Goal: Entertainment & Leisure: Consume media (video, audio)

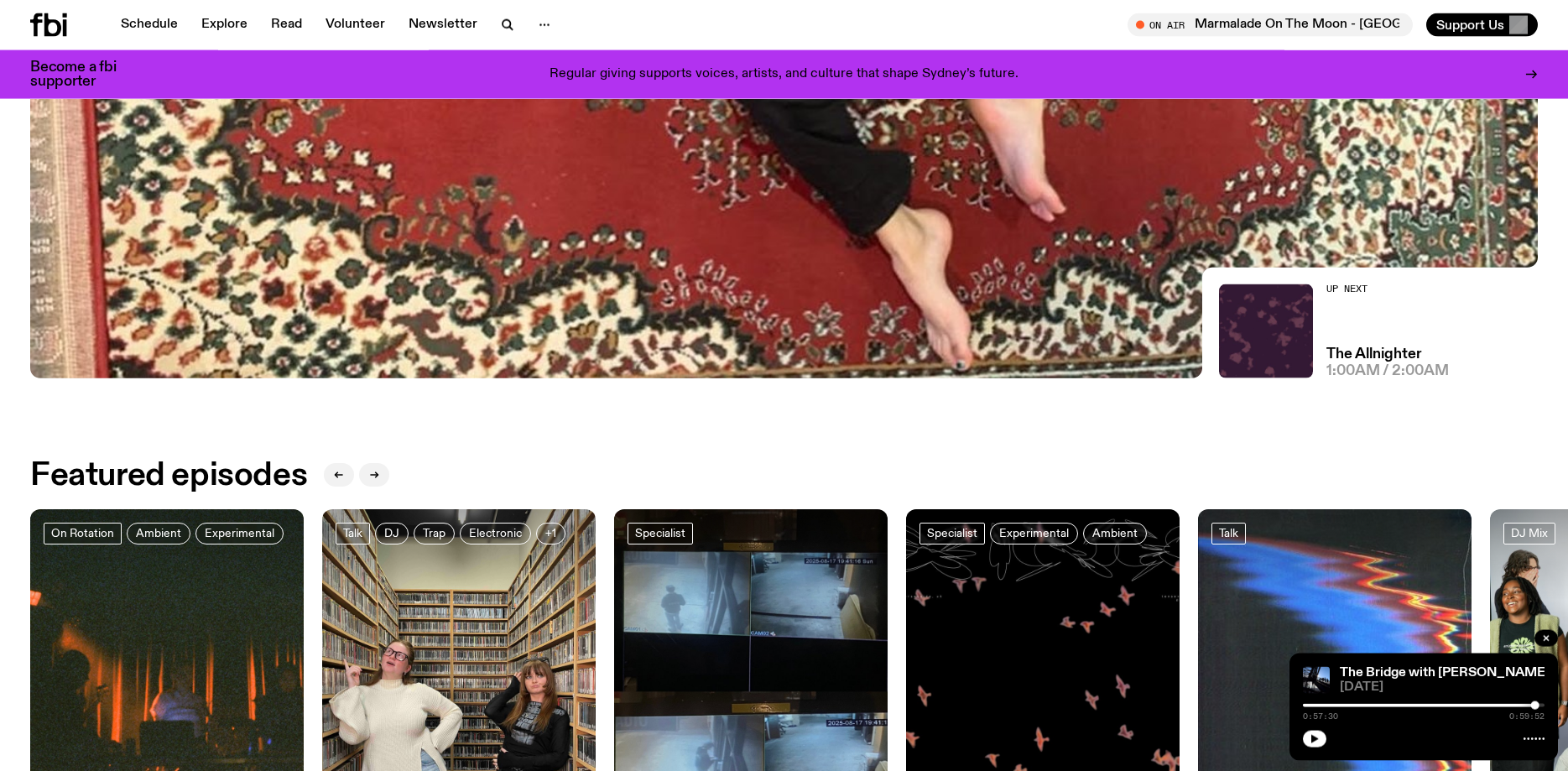
scroll to position [685, 0]
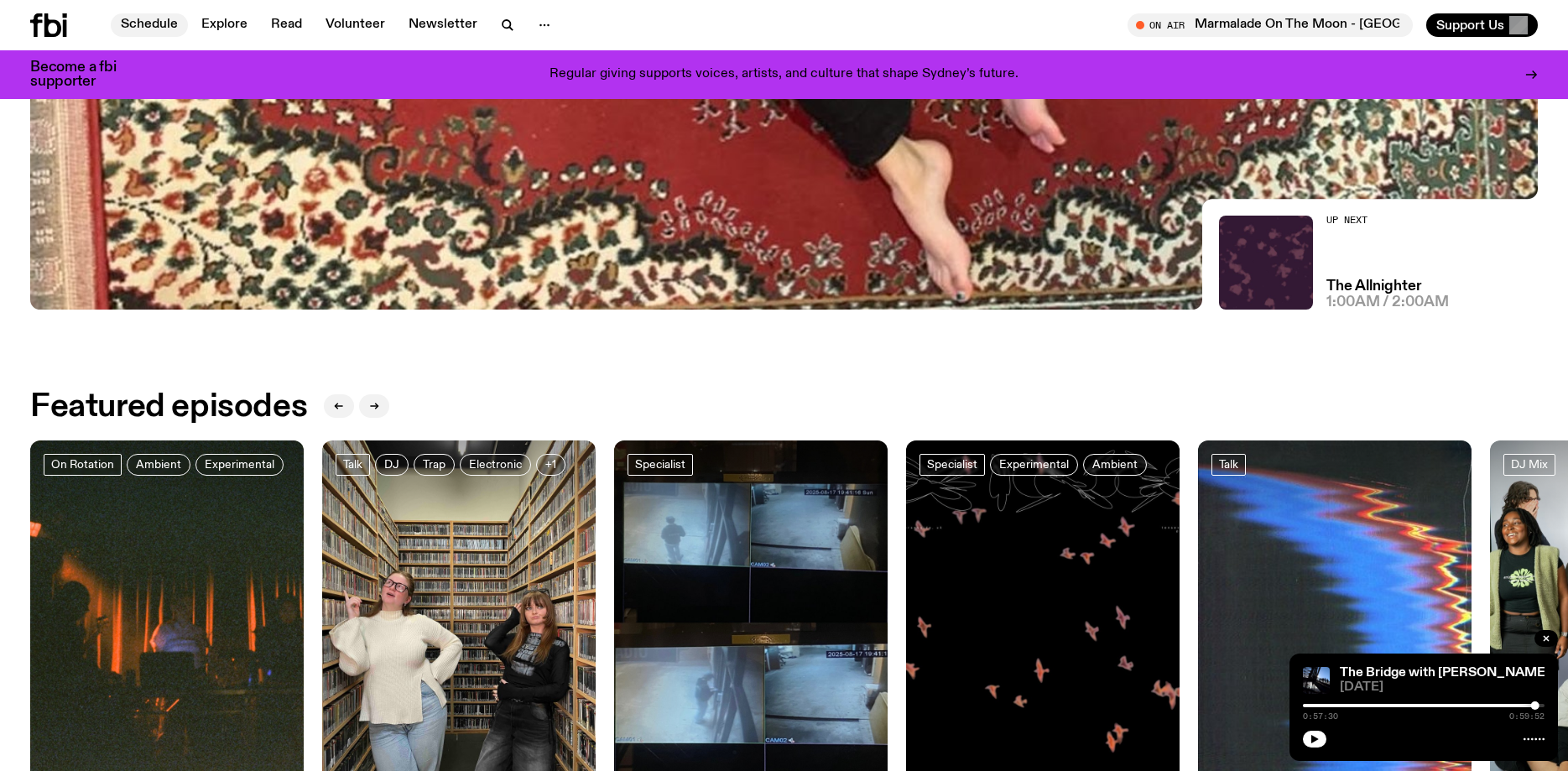
click at [137, 27] on link "Schedule" at bounding box center [149, 25] width 77 height 23
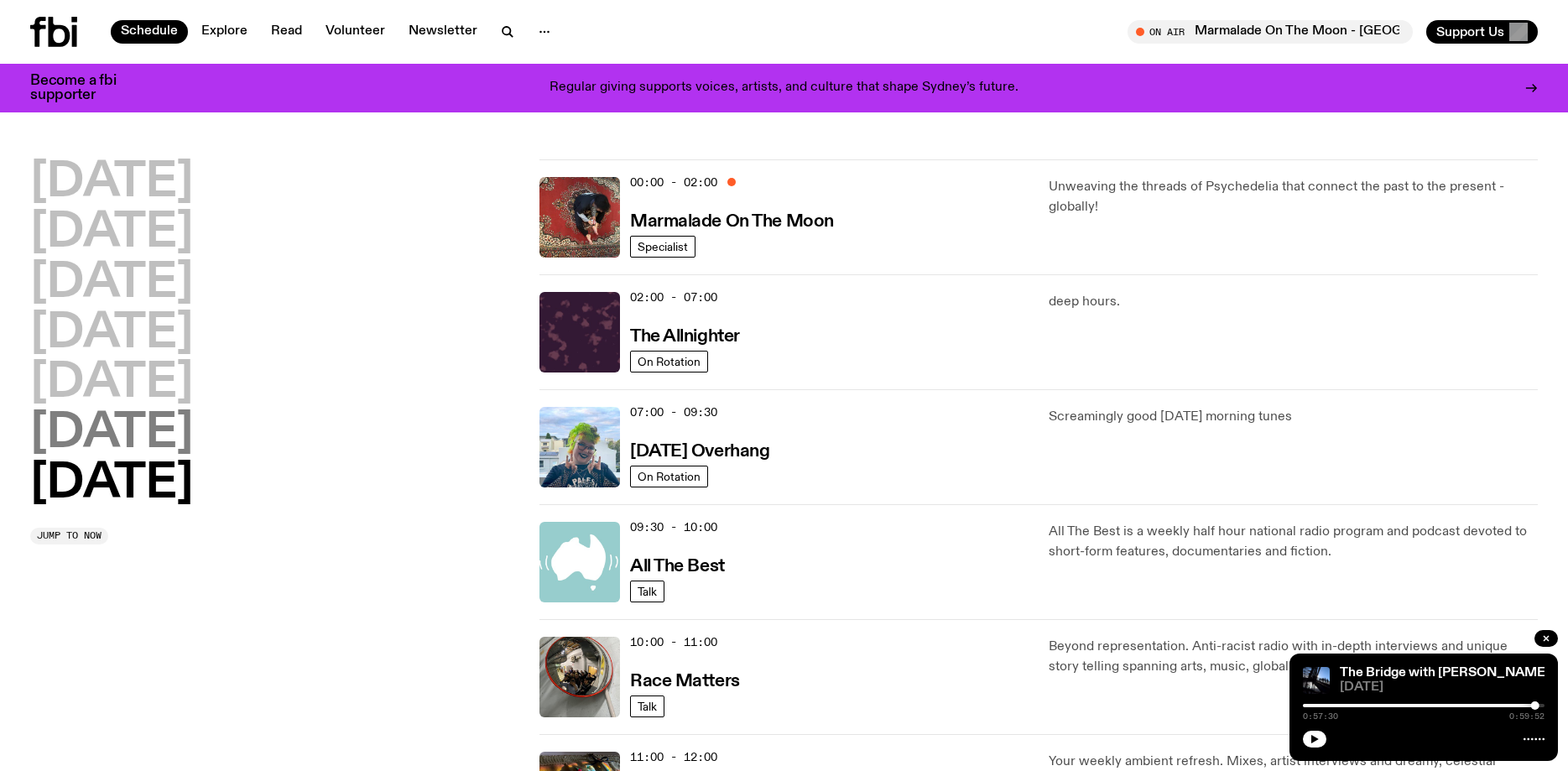
click at [163, 440] on h2 "[DATE]" at bounding box center [111, 434] width 163 height 47
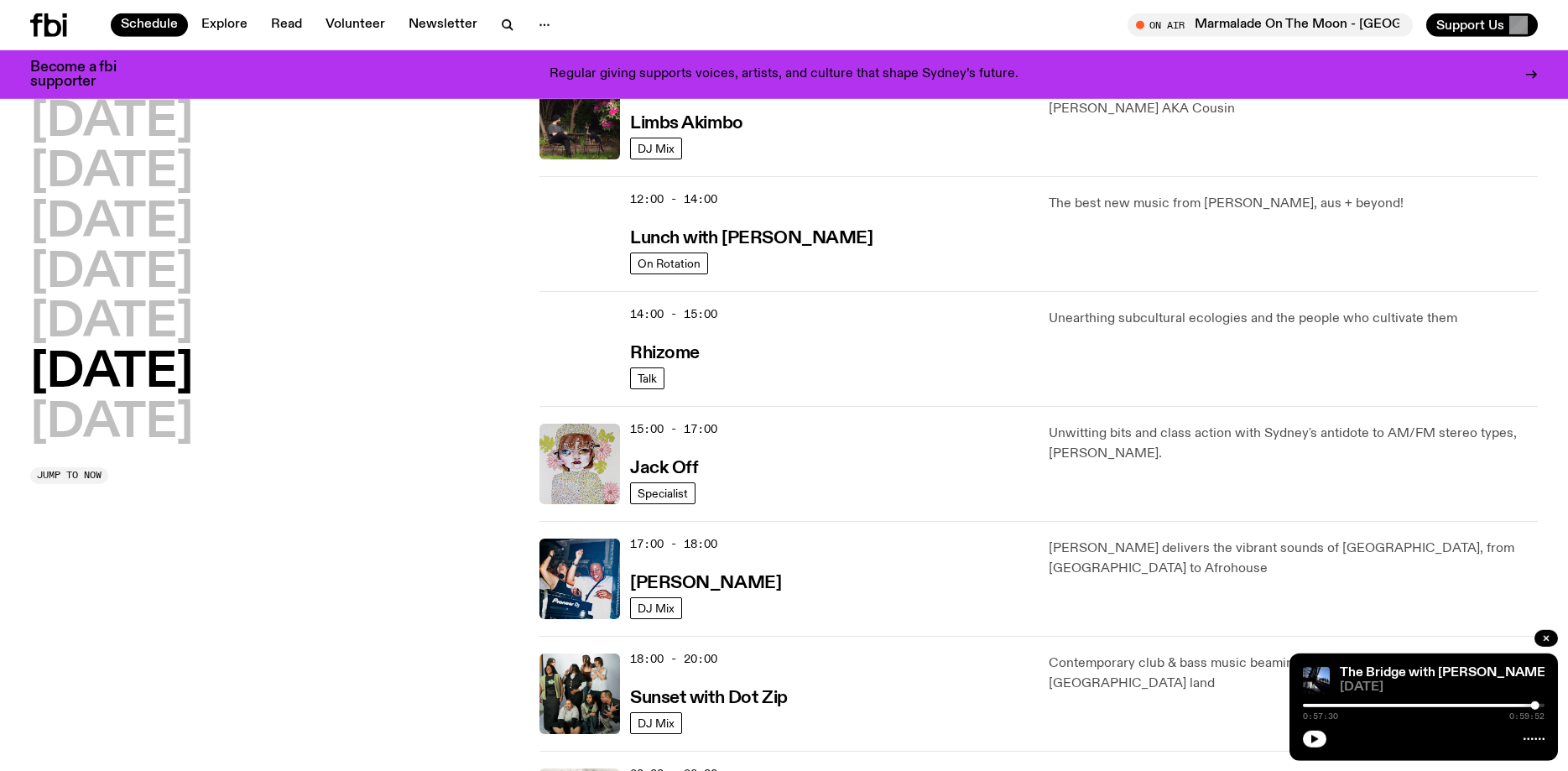
scroll to position [561, 0]
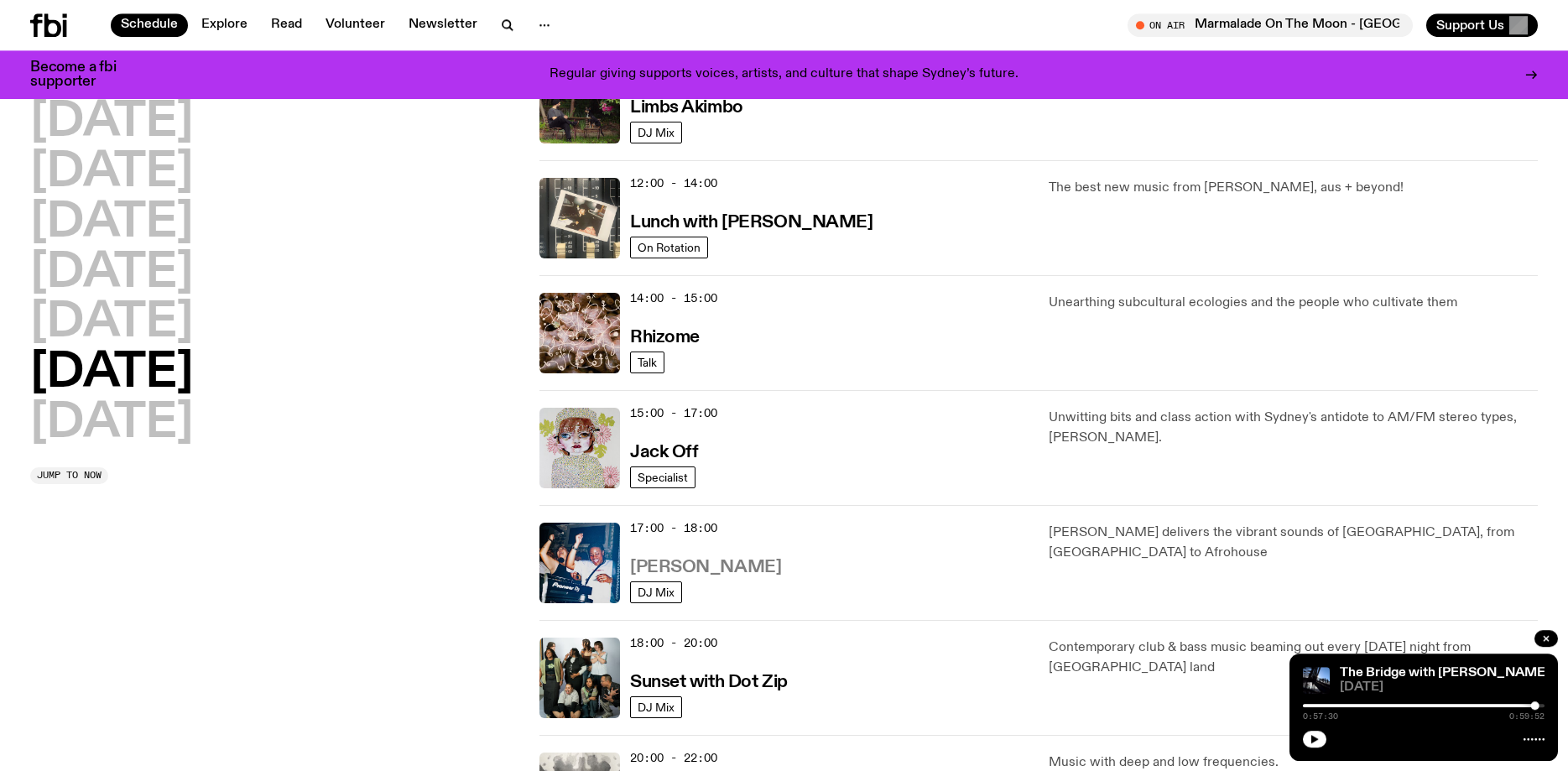
click at [669, 563] on h3 "[PERSON_NAME]" at bounding box center [705, 568] width 151 height 18
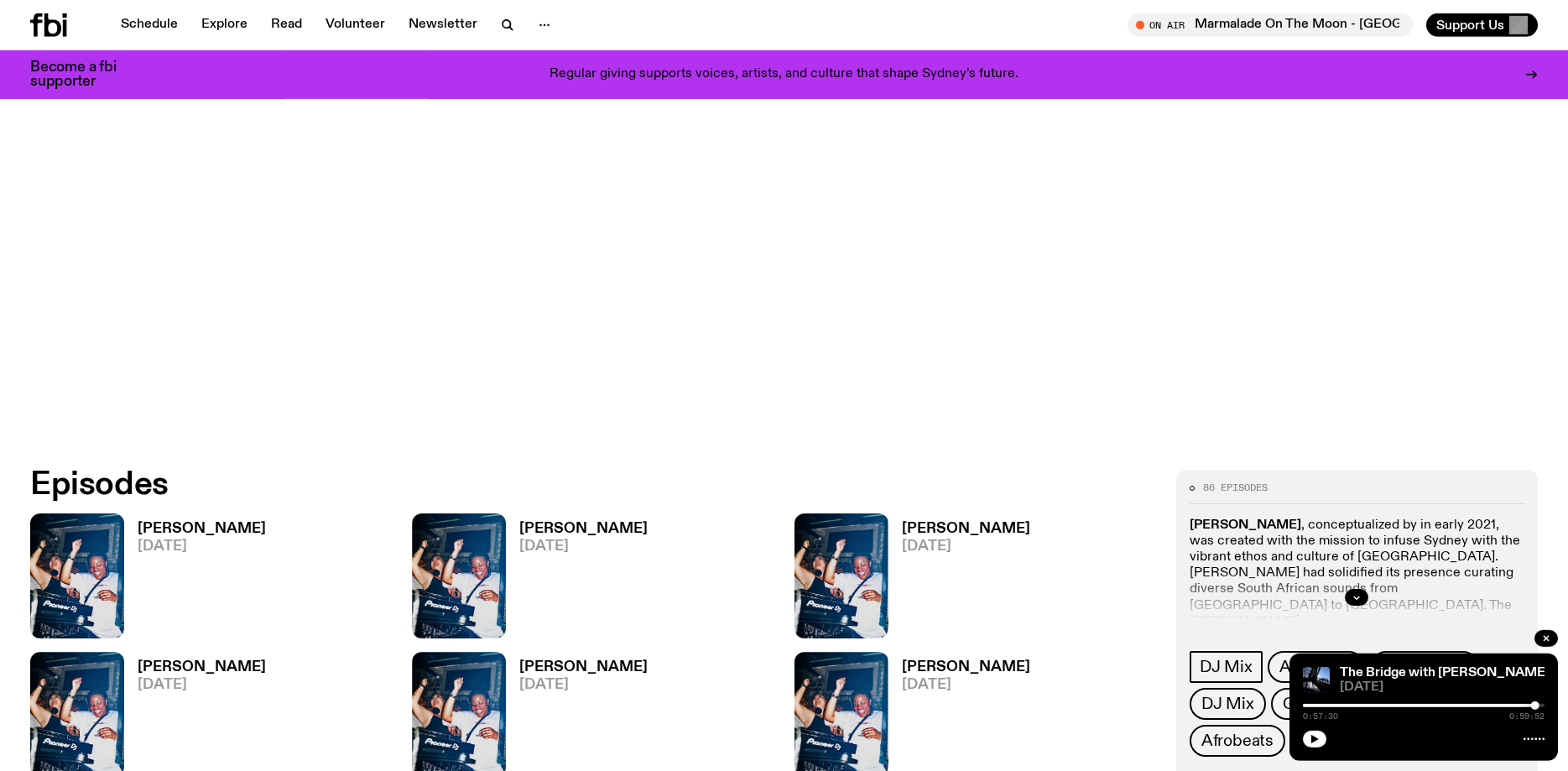
scroll to position [856, 0]
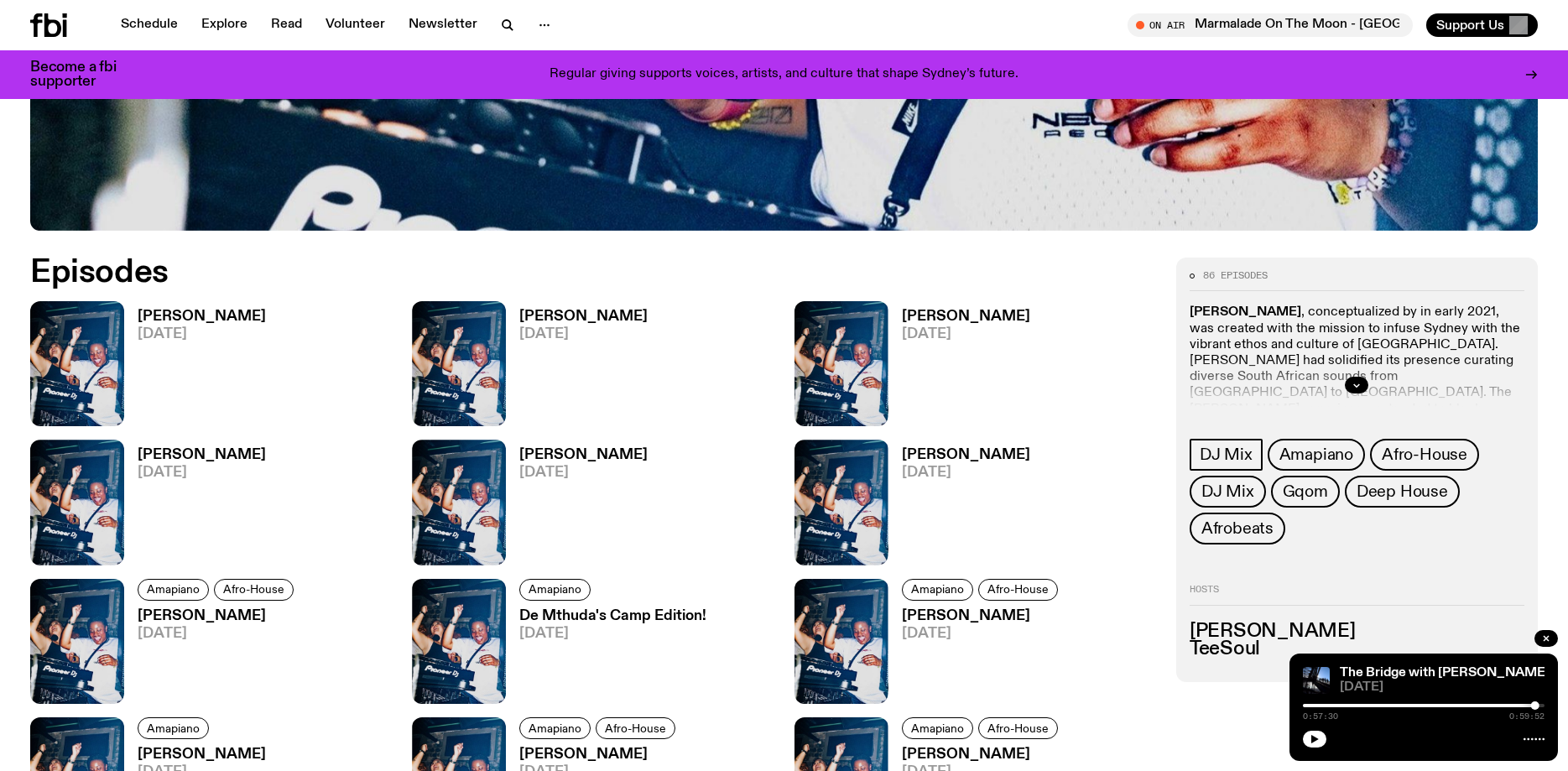
click at [152, 313] on h3 "[PERSON_NAME]" at bounding box center [201, 317] width 128 height 14
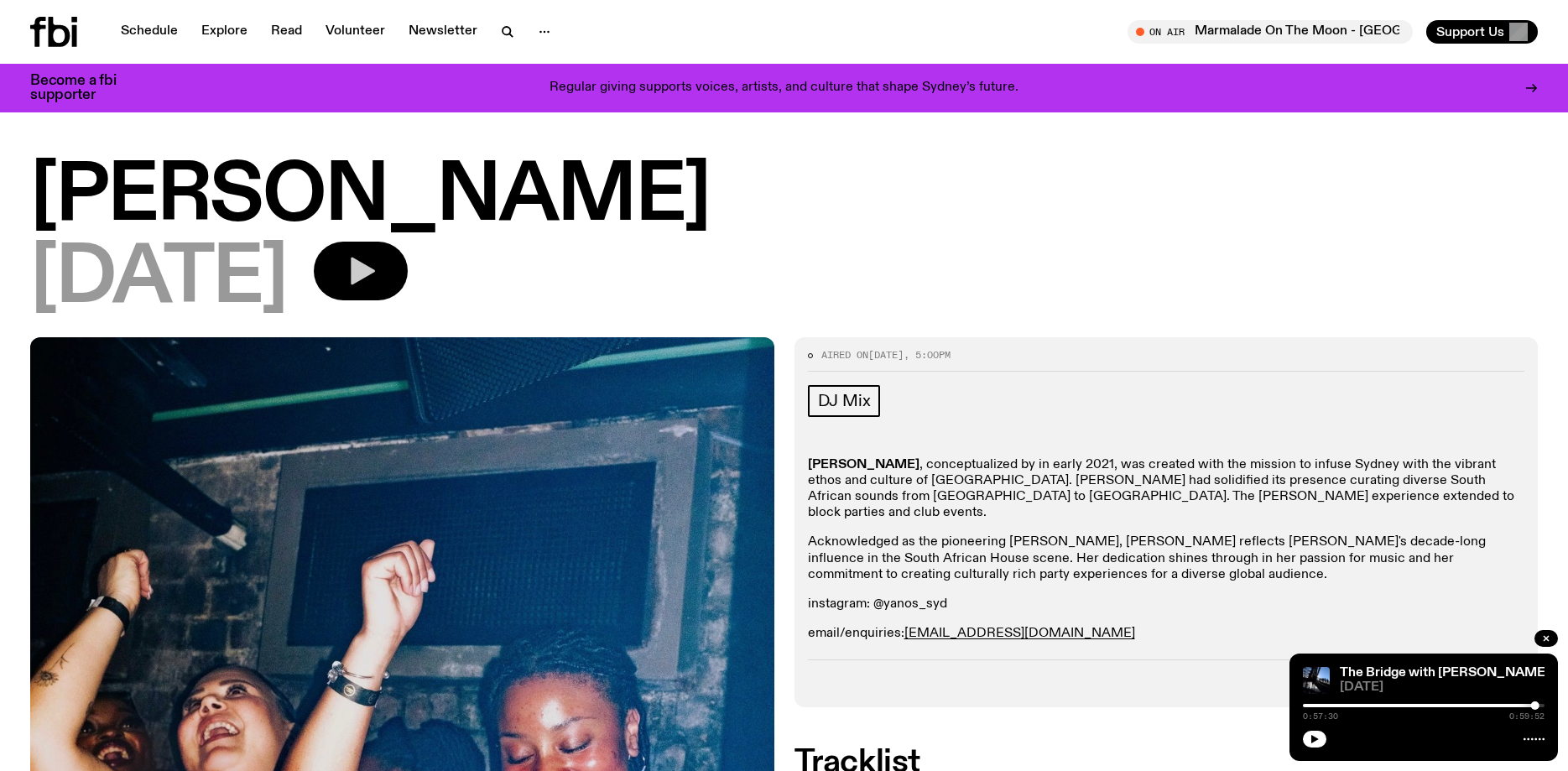
click at [408, 294] on button "button" at bounding box center [360, 270] width 94 height 58
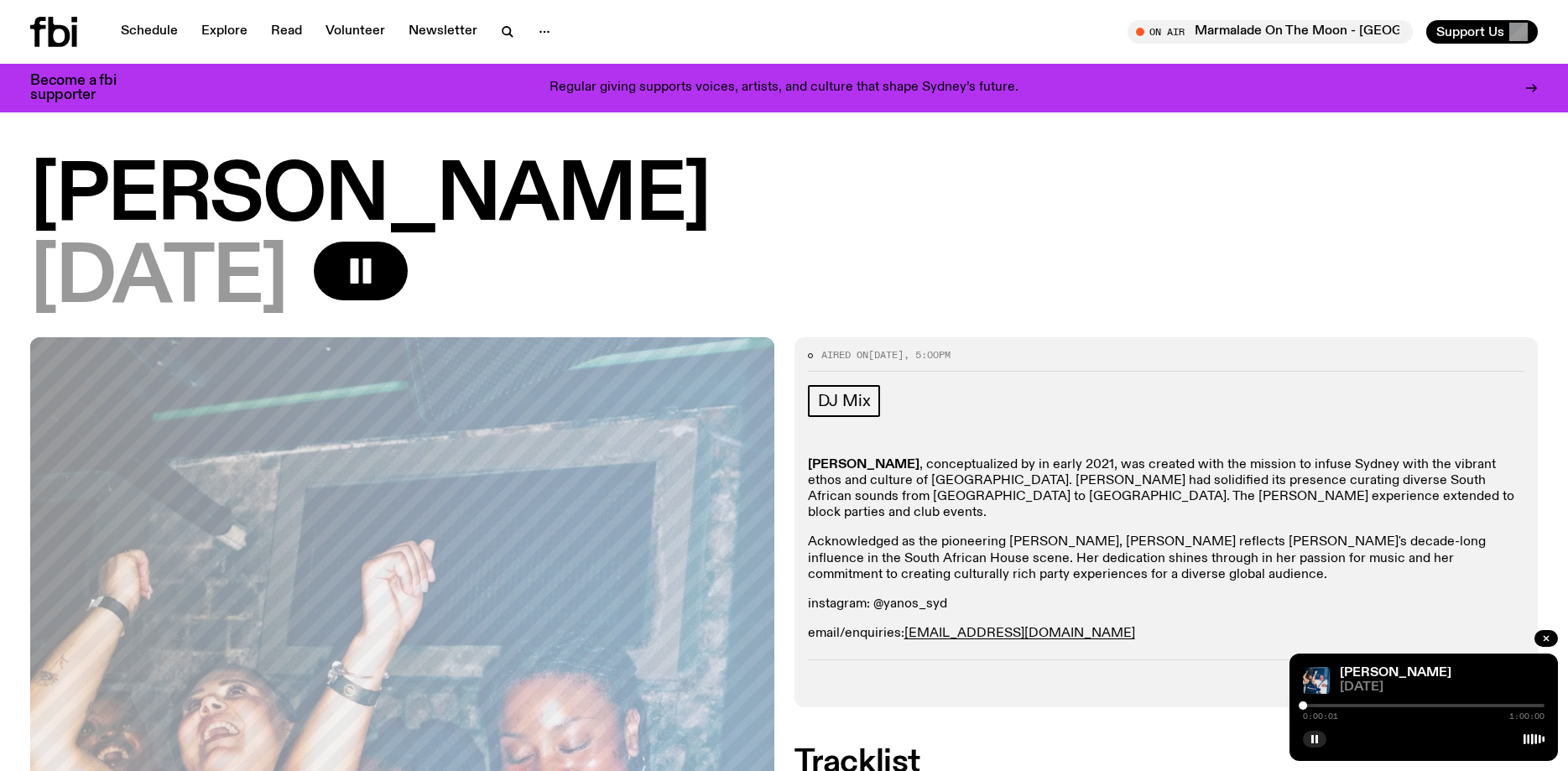
click at [1305, 705] on div at bounding box center [1302, 705] width 8 height 8
click at [1308, 705] on div at bounding box center [1305, 705] width 8 height 8
click at [1325, 704] on div "0:03:28 1:00:00" at bounding box center [1423, 711] width 242 height 20
click at [1326, 706] on div at bounding box center [1423, 706] width 242 height 4
click at [1335, 706] on div at bounding box center [1423, 706] width 242 height 4
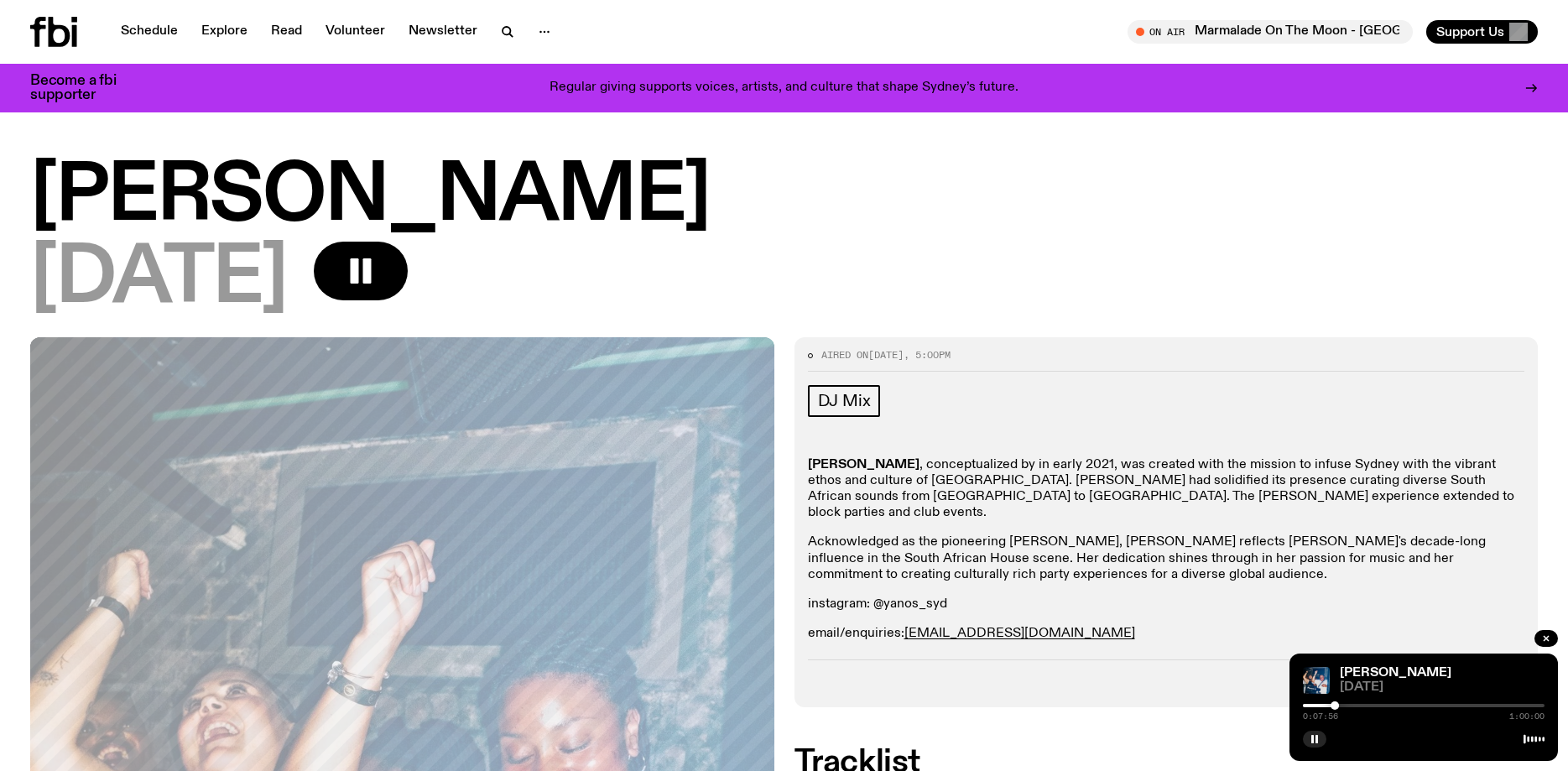
click at [1309, 706] on div at bounding box center [1213, 706] width 242 height 4
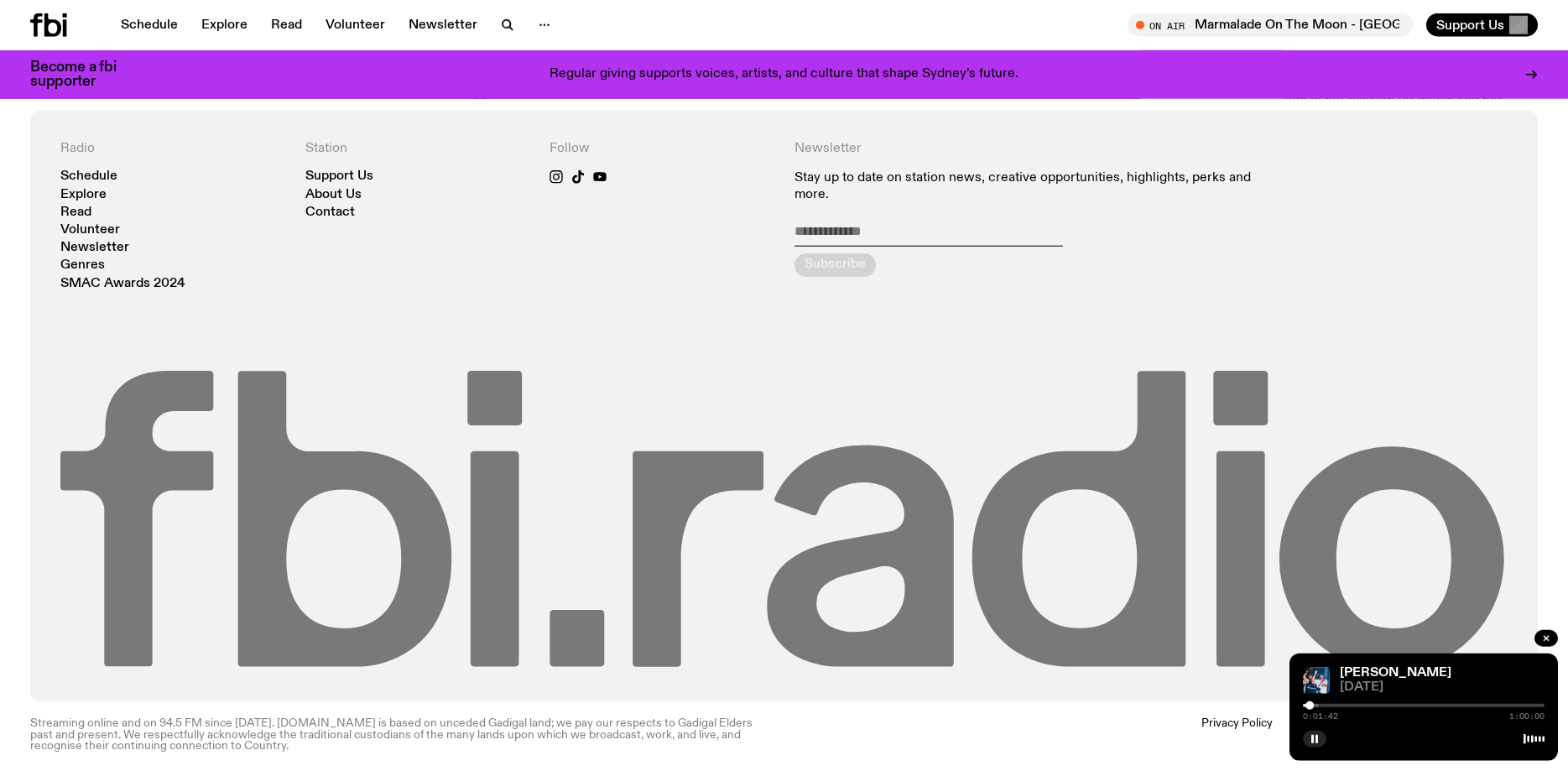
scroll to position [1297, 0]
